Goal: Transaction & Acquisition: Book appointment/travel/reservation

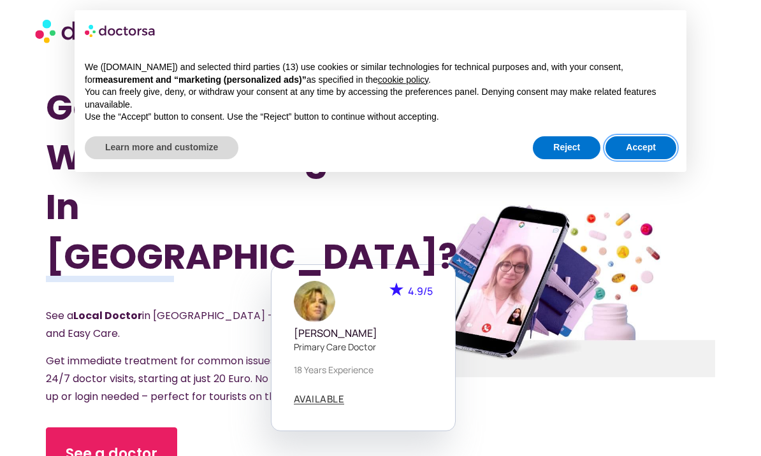
click at [647, 145] on button "Accept" at bounding box center [640, 147] width 71 height 23
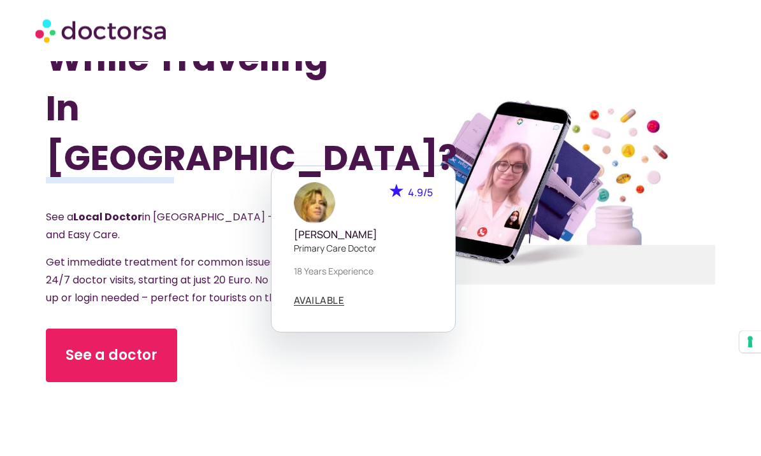
scroll to position [99, 0]
click at [99, 357] on span "See a doctor" at bounding box center [112, 355] width 92 height 20
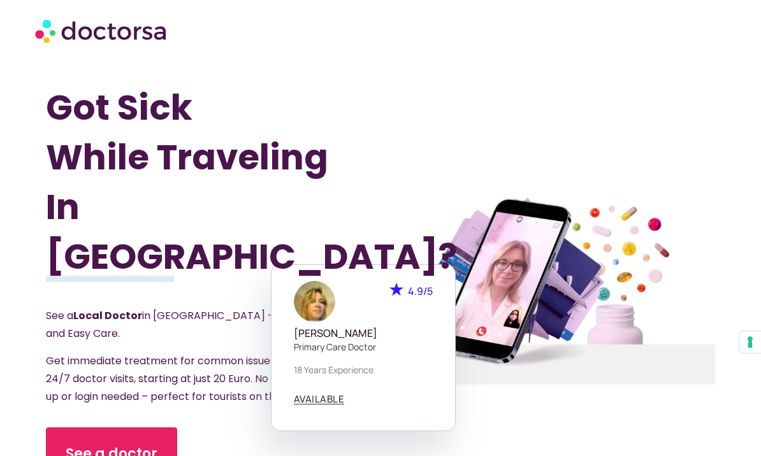
scroll to position [143, 0]
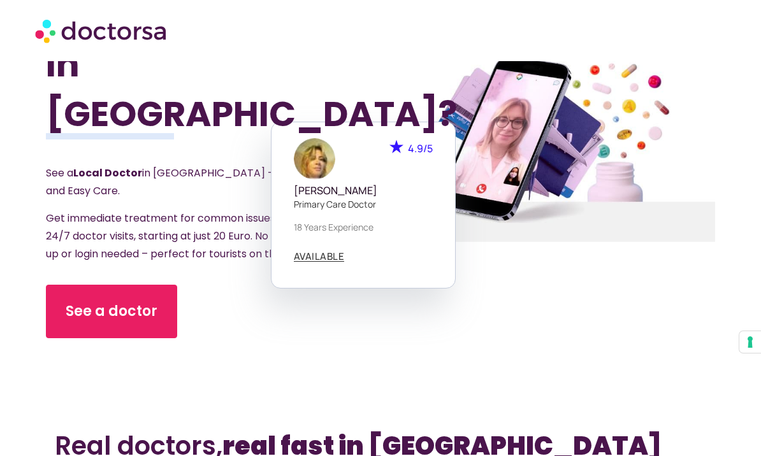
click at [133, 313] on span "See a doctor" at bounding box center [112, 311] width 92 height 20
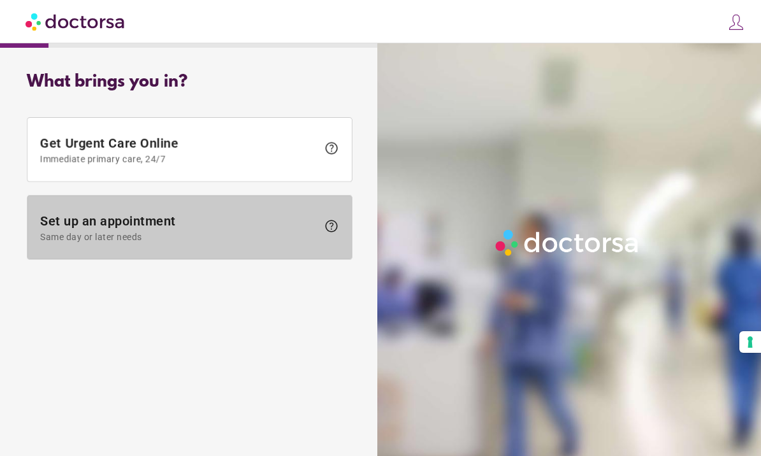
click at [137, 226] on span "Set up an appointment Same day or later needs" at bounding box center [178, 227] width 277 height 29
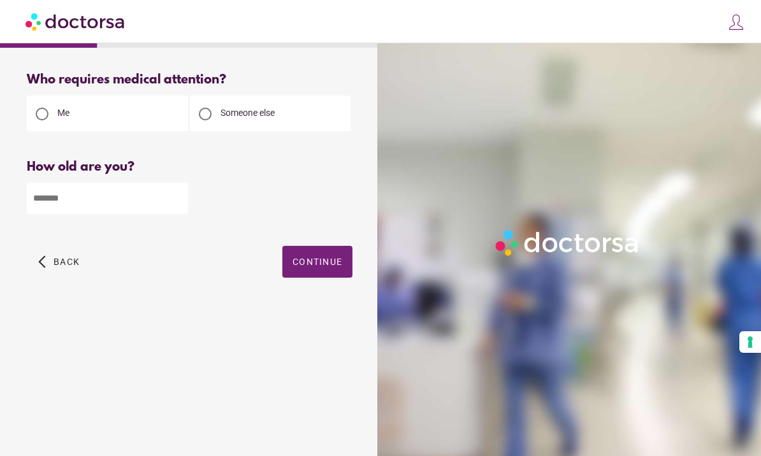
click at [99, 203] on input "number" at bounding box center [107, 198] width 161 height 31
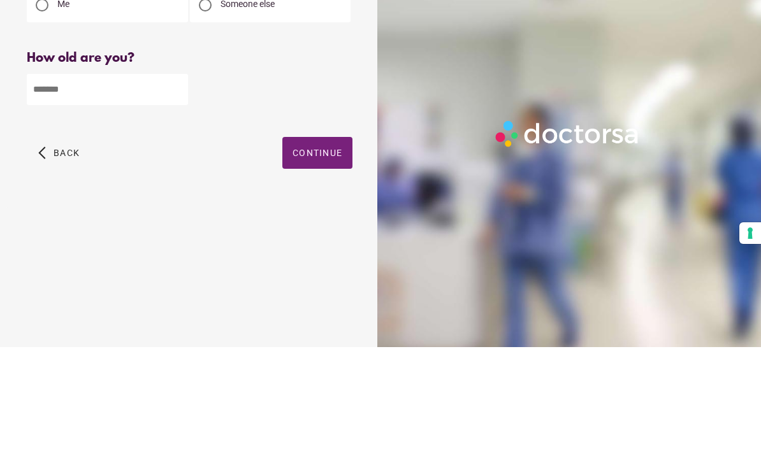
type input "**"
click at [324, 246] on span "button" at bounding box center [317, 262] width 70 height 32
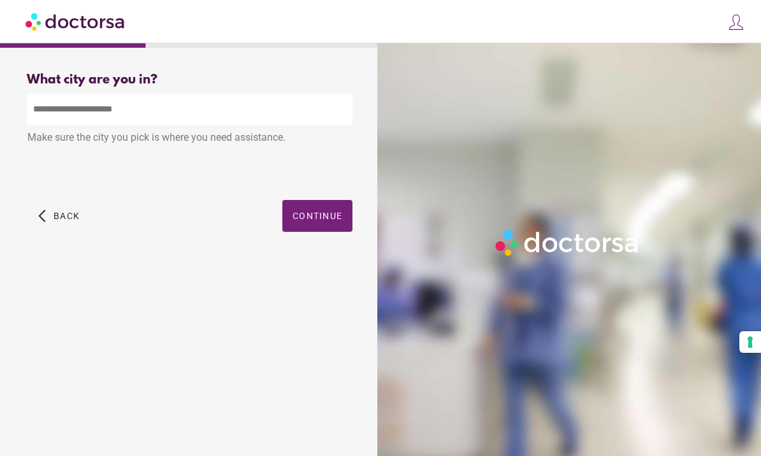
click at [63, 112] on input "text" at bounding box center [190, 109] width 326 height 31
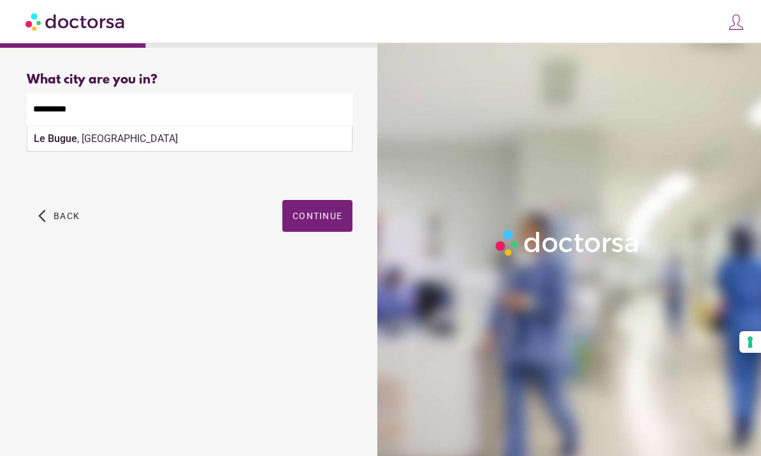
click at [68, 152] on div "Le Bugue , [GEOGRAPHIC_DATA]" at bounding box center [189, 138] width 324 height 25
type input "**********"
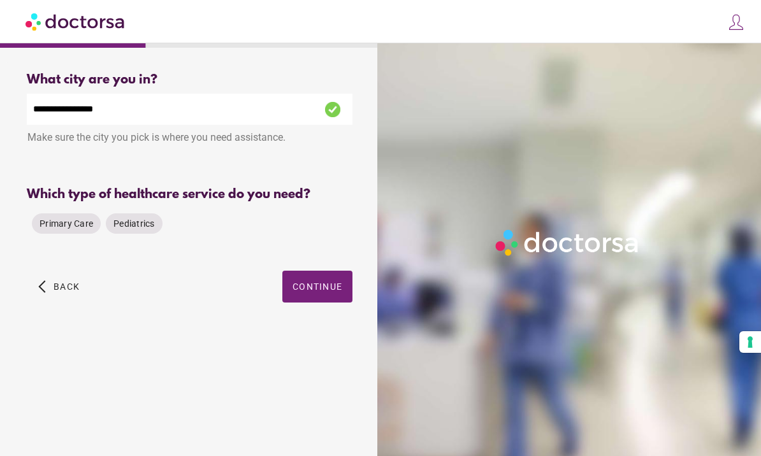
click at [73, 229] on span "Primary Care" at bounding box center [67, 224] width 54 height 10
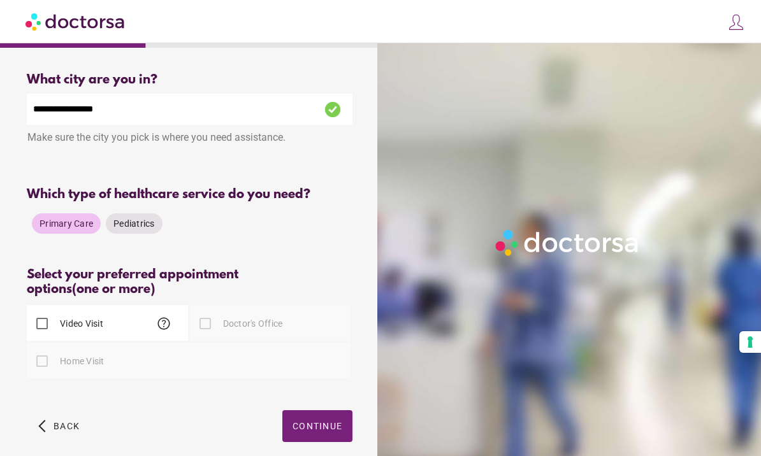
click at [206, 335] on div at bounding box center [204, 323] width 25 height 25
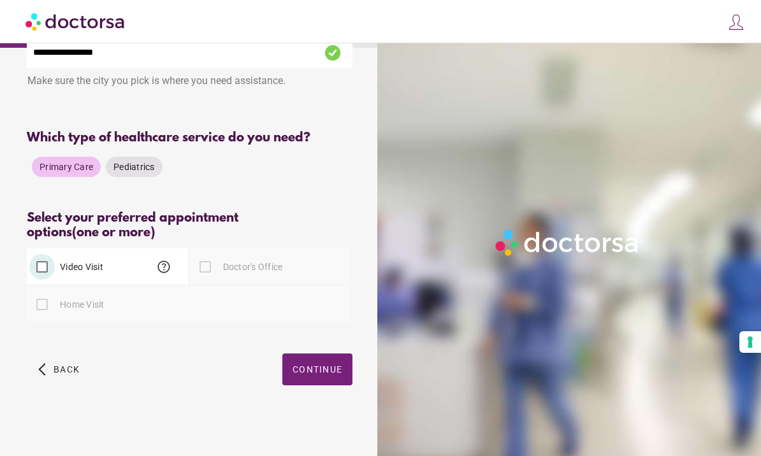
scroll to position [18, 0]
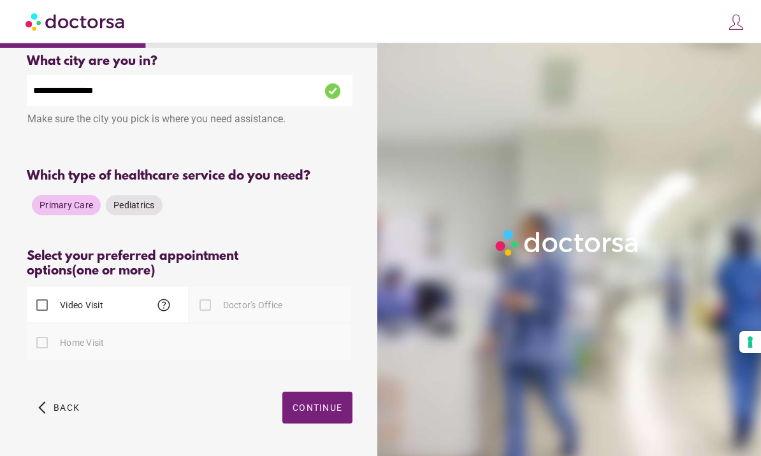
click at [324, 413] on span "Continue" at bounding box center [318, 408] width 50 height 10
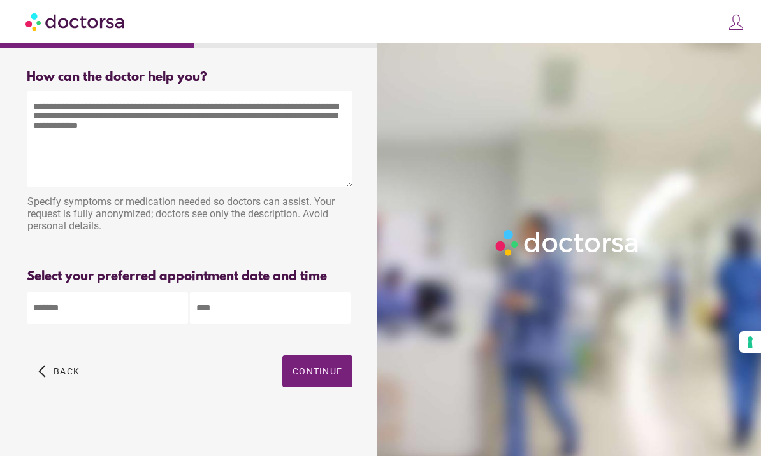
scroll to position [0, 0]
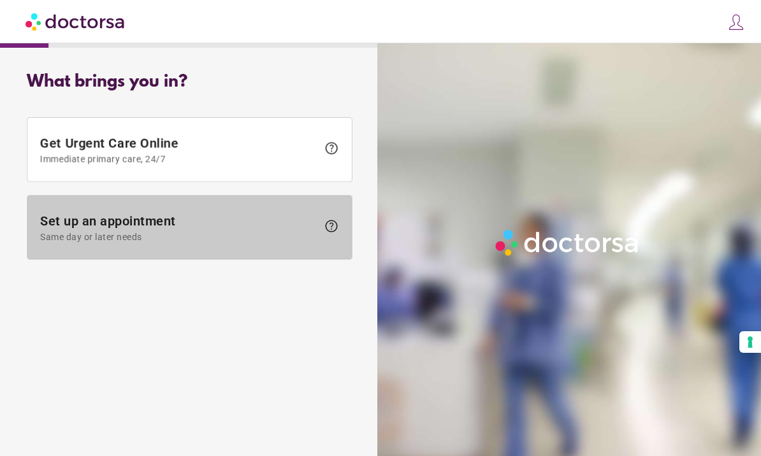
click at [197, 223] on span "Set up an appointment Same day or later needs" at bounding box center [178, 227] width 277 height 29
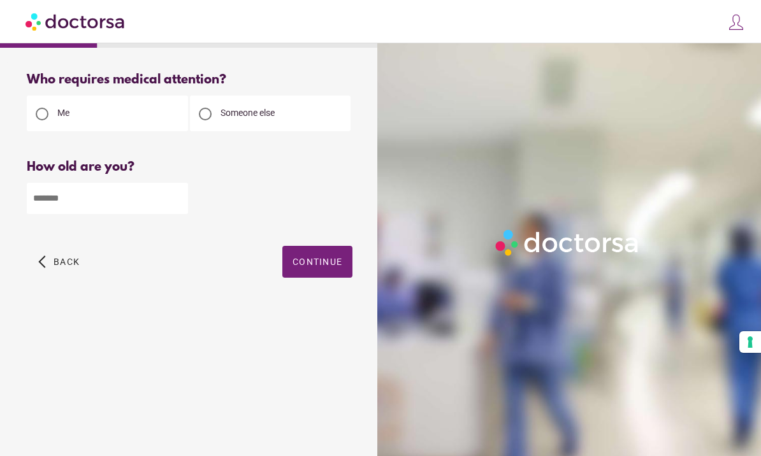
click at [72, 205] on input "number" at bounding box center [107, 198] width 161 height 31
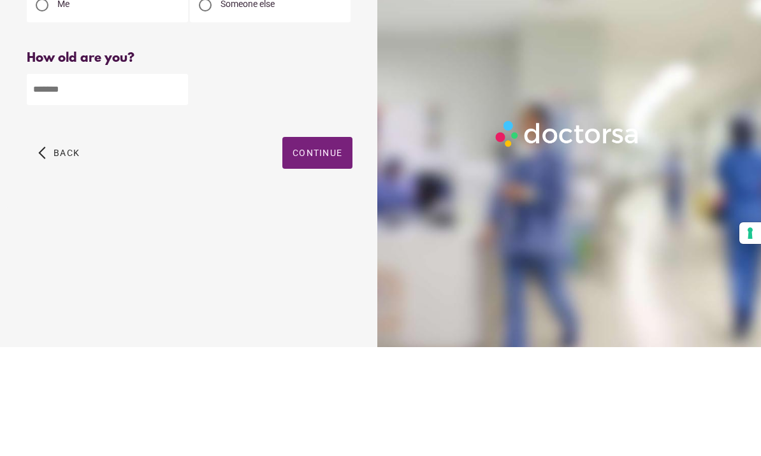
type input "**"
click at [322, 257] on span "Continue" at bounding box center [318, 262] width 50 height 10
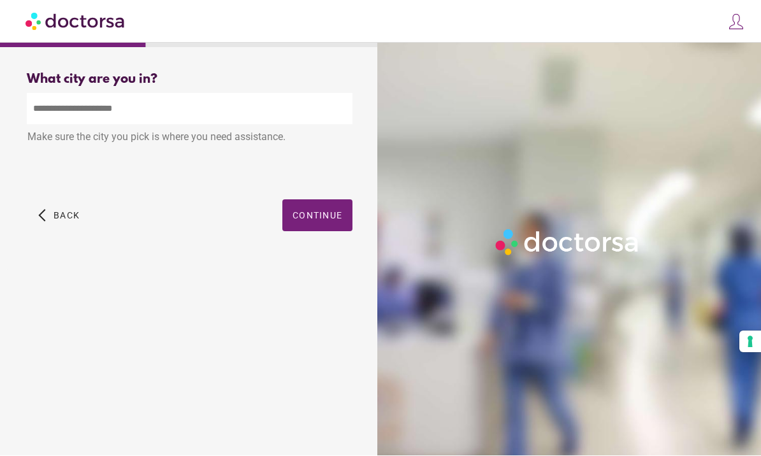
click at [83, 94] on input "text" at bounding box center [190, 109] width 326 height 31
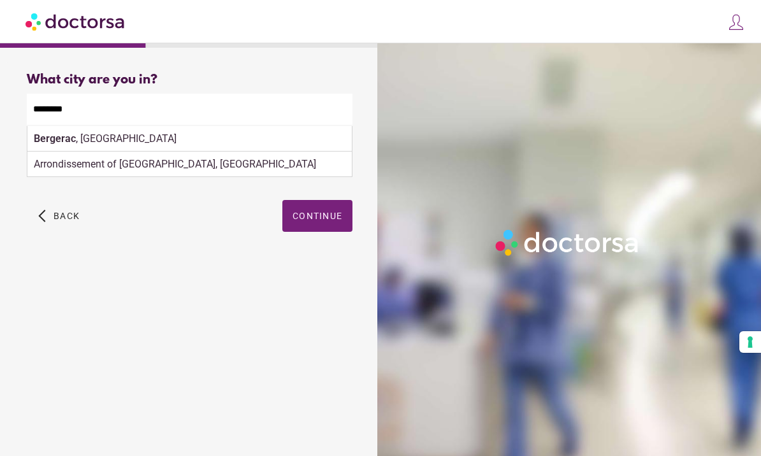
click at [57, 133] on strong "Bergerac" at bounding box center [55, 139] width 42 height 12
type input "**********"
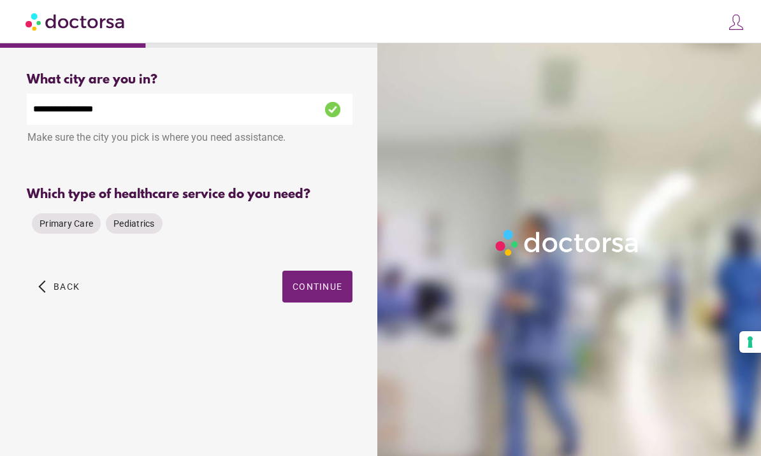
click at [64, 219] on span "Primary Care" at bounding box center [67, 224] width 54 height 10
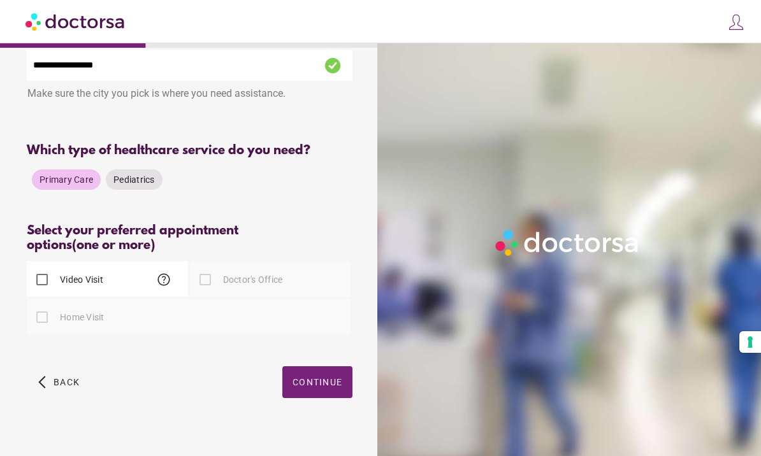
click at [210, 287] on div at bounding box center [204, 279] width 25 height 25
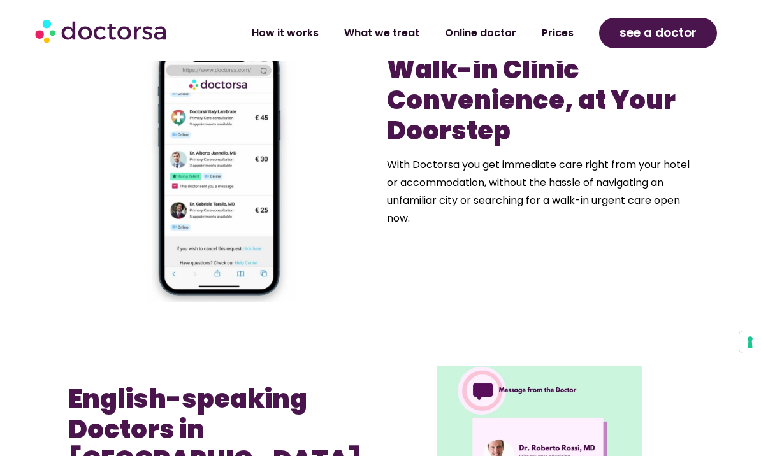
scroll to position [830, 0]
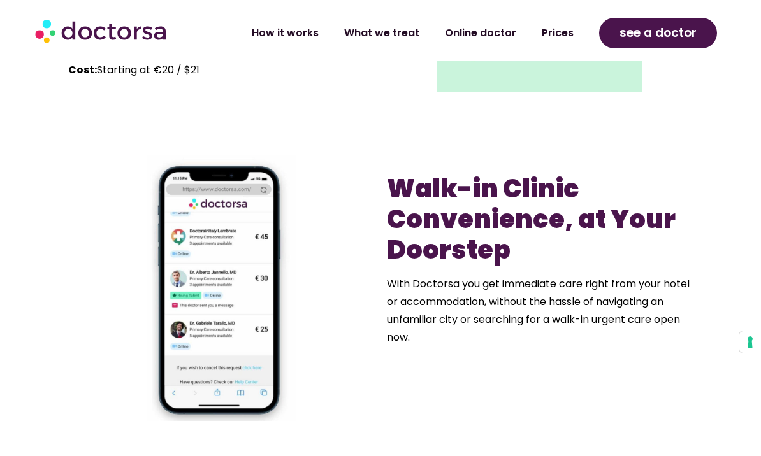
click at [444, 207] on b "Walk-in Clinic Convenience, at Your Doorstep" at bounding box center [531, 219] width 289 height 97
click at [656, 34] on span "see a doctor" at bounding box center [657, 33] width 77 height 20
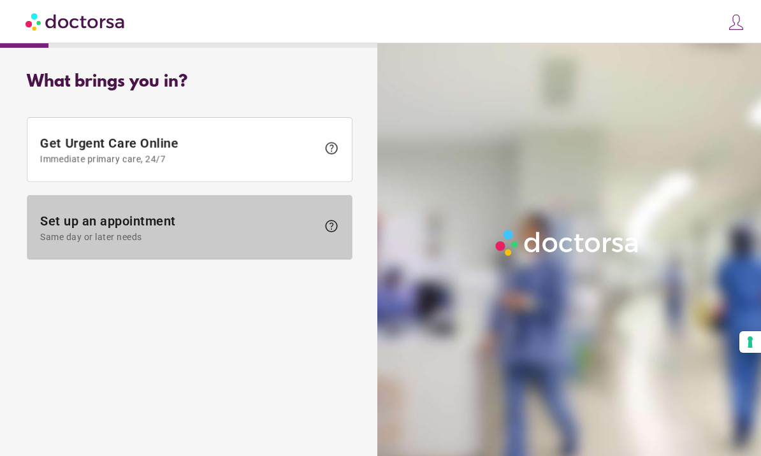
click at [64, 222] on span "Set up an appointment Same day or later needs" at bounding box center [178, 227] width 277 height 29
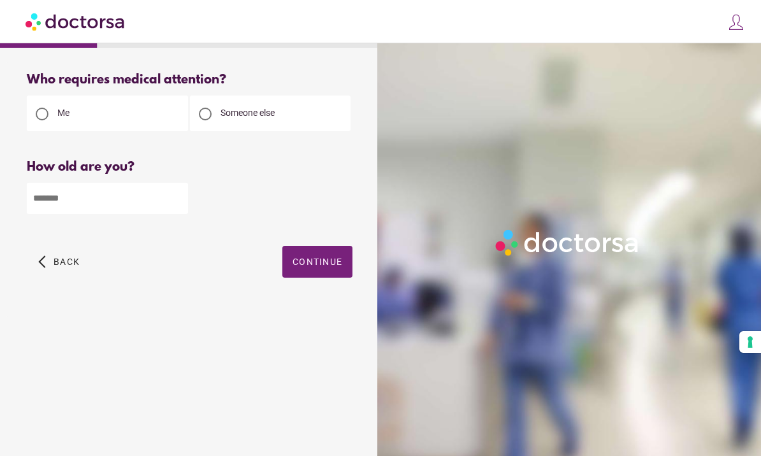
click at [59, 196] on input "number" at bounding box center [107, 198] width 161 height 31
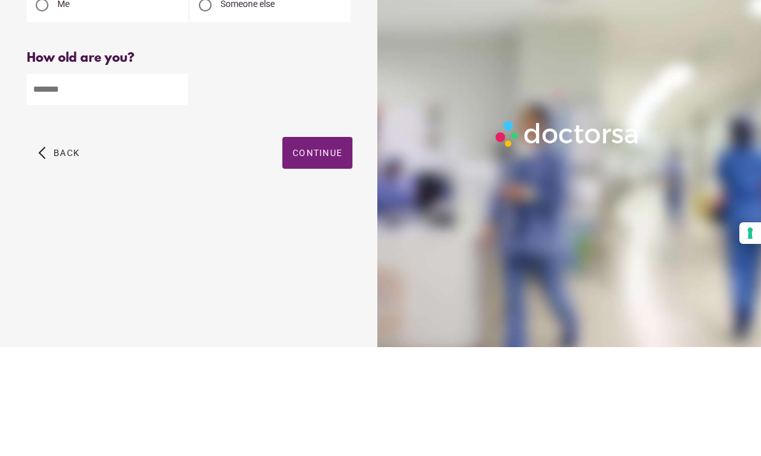
type input "**"
click at [326, 257] on span "Continue" at bounding box center [318, 262] width 50 height 10
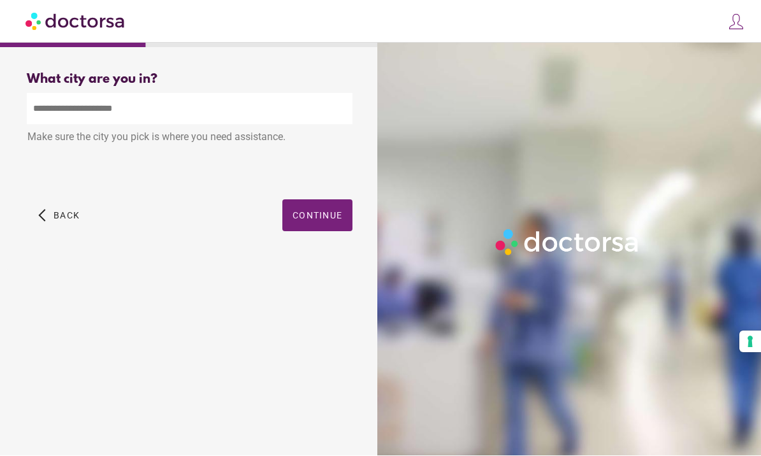
click at [91, 94] on input "text" at bounding box center [190, 109] width 326 height 31
type input "*"
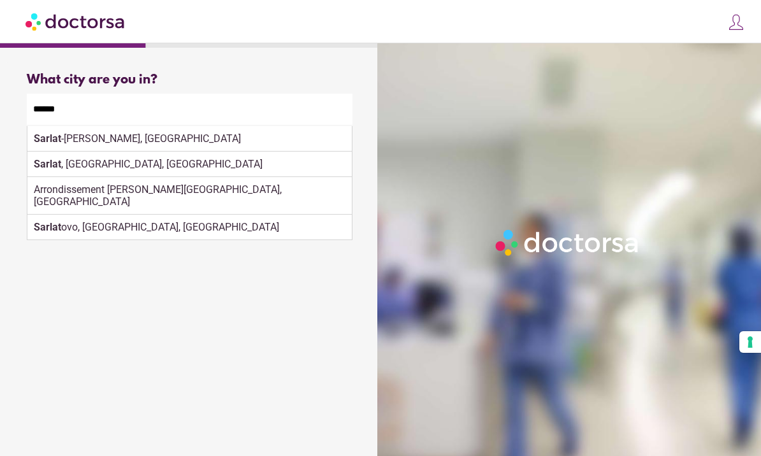
click at [49, 133] on strong "Sarlat" at bounding box center [47, 139] width 27 height 12
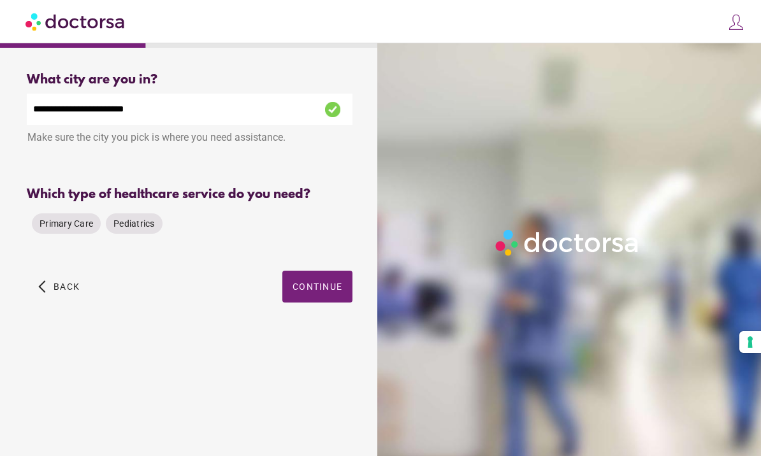
click at [66, 219] on span "Primary Care" at bounding box center [67, 224] width 54 height 10
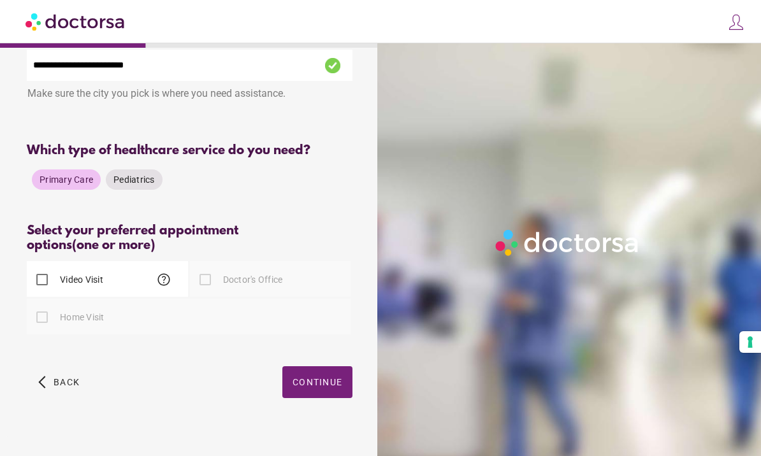
click at [216, 287] on div at bounding box center [204, 279] width 25 height 25
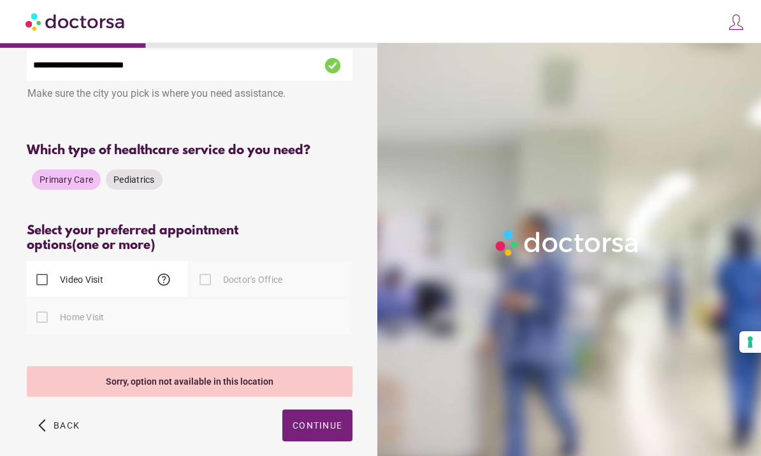
click at [59, 424] on span "button" at bounding box center [59, 426] width 52 height 32
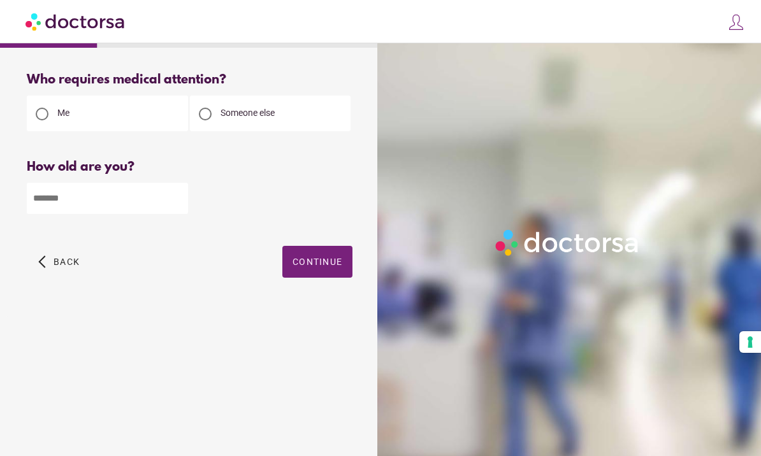
click at [322, 267] on span "Continue" at bounding box center [318, 262] width 50 height 10
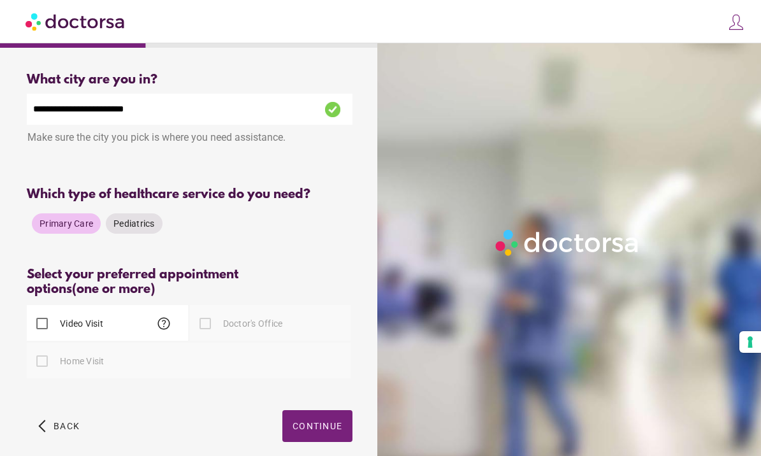
click at [309, 431] on span "Continue" at bounding box center [318, 426] width 50 height 10
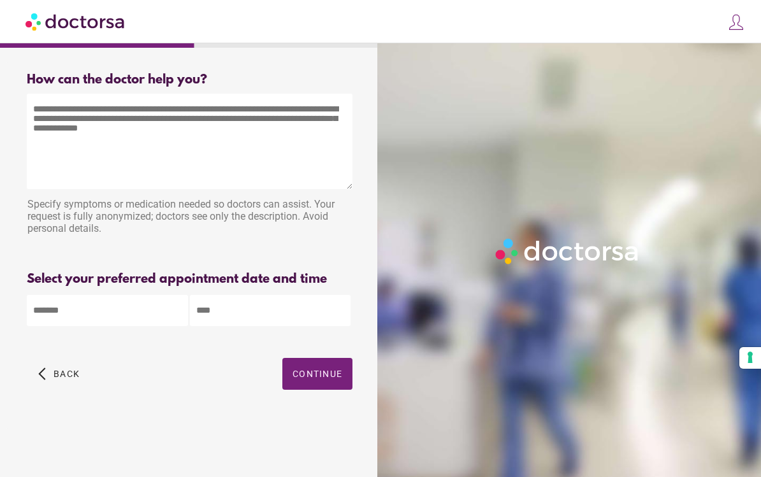
click at [56, 373] on span "Back" at bounding box center [67, 374] width 26 height 10
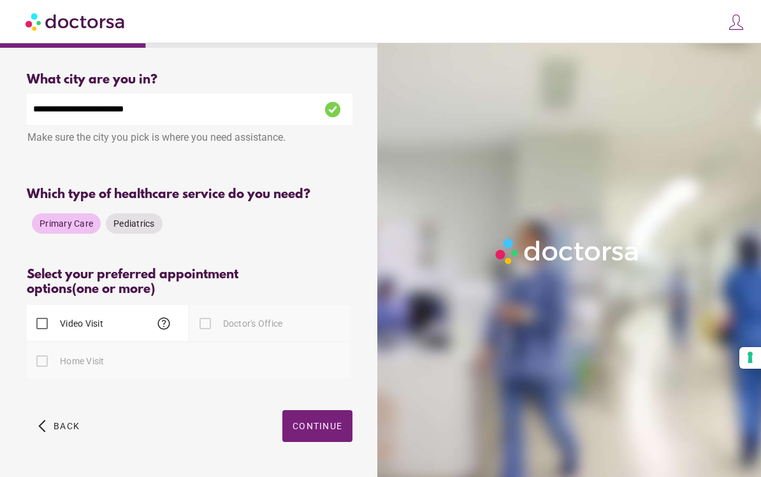
click at [50, 421] on span "button" at bounding box center [59, 426] width 52 height 32
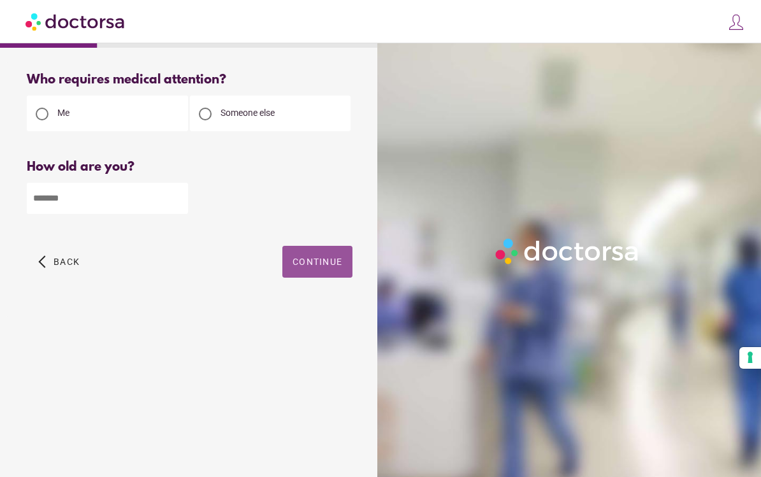
click at [331, 263] on span "Continue" at bounding box center [318, 262] width 50 height 10
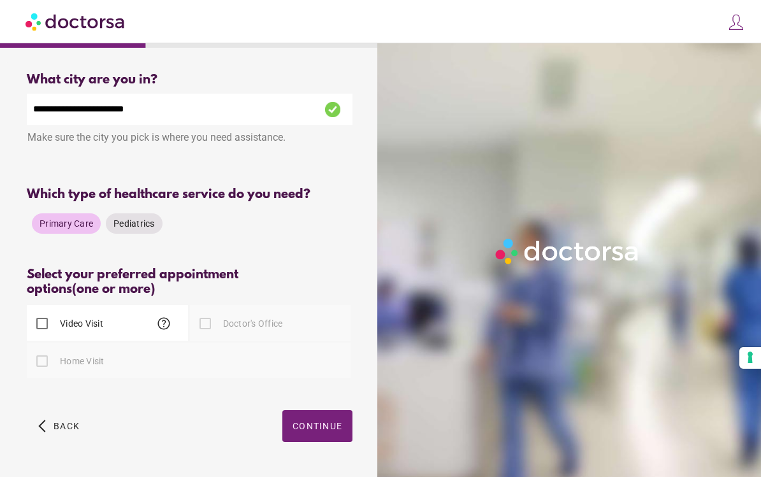
click at [222, 117] on input "**********" at bounding box center [190, 109] width 326 height 31
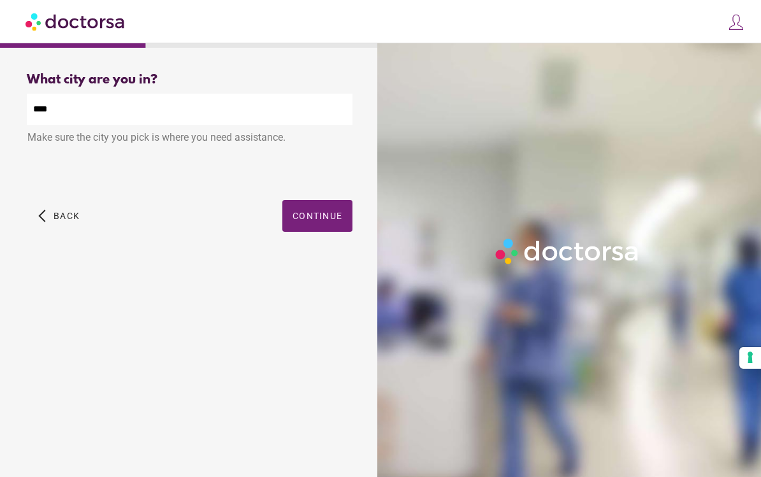
type input "***"
click at [96, 151] on div "Le Bugue , France" at bounding box center [189, 138] width 324 height 25
type input "**********"
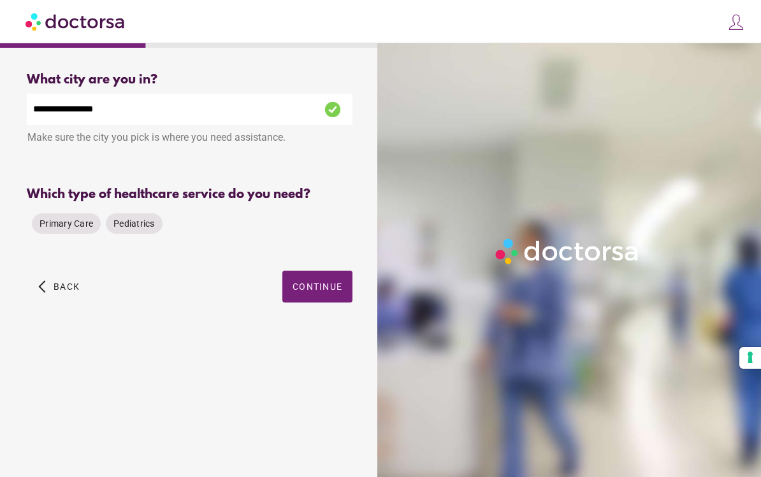
click at [71, 225] on span "Primary Care" at bounding box center [67, 224] width 54 height 10
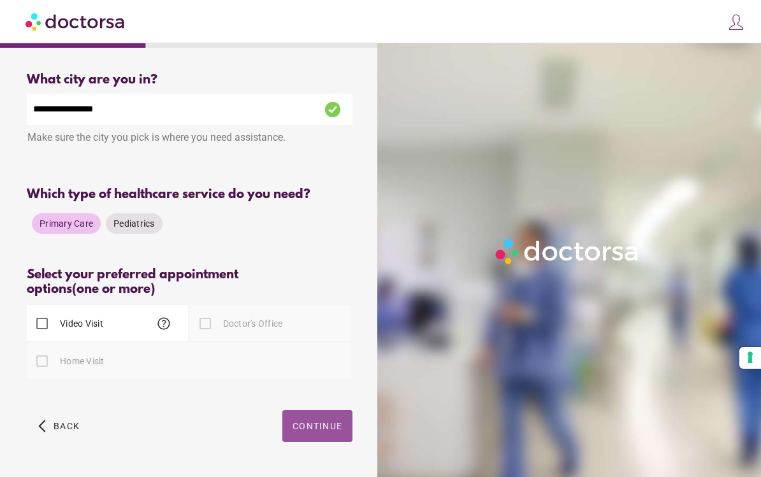
click at [317, 431] on span "Continue" at bounding box center [318, 426] width 50 height 10
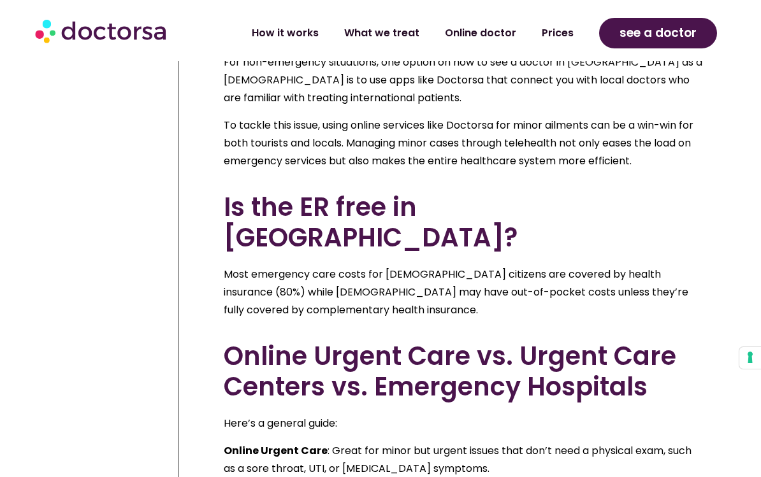
scroll to position [15315, 0]
